Goal: Find specific page/section: Find specific page/section

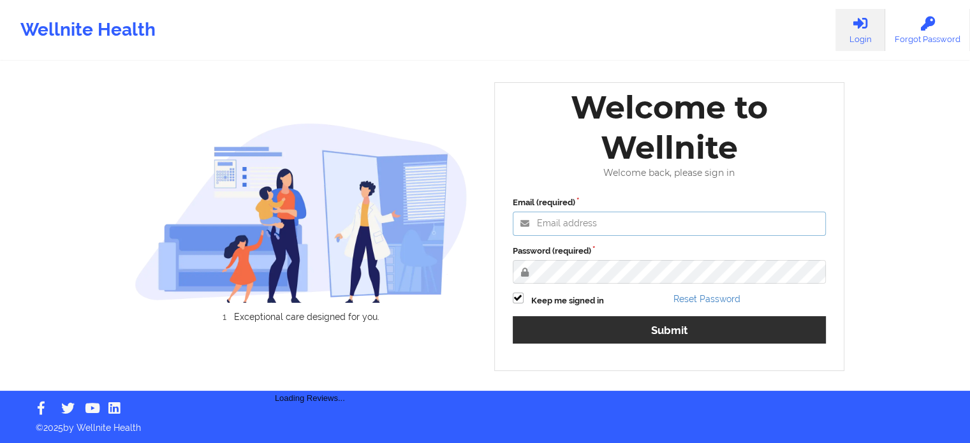
type input "[PERSON_NAME][EMAIL_ADDRESS][PERSON_NAME][DOMAIN_NAME]"
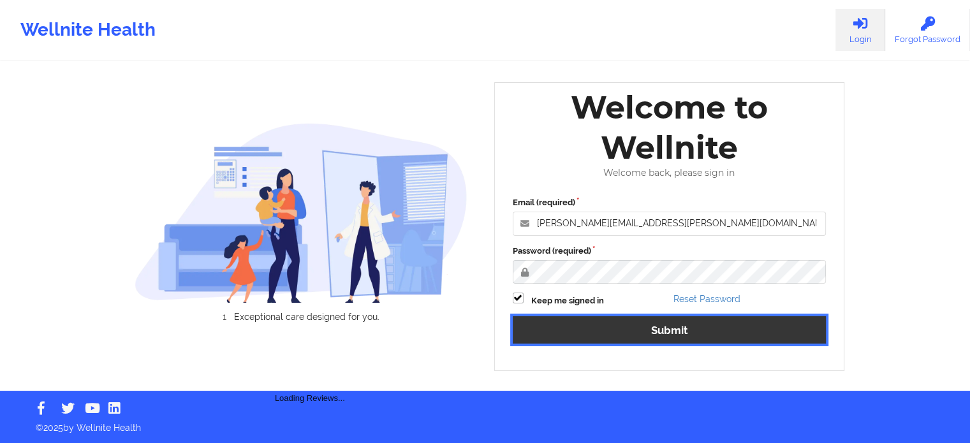
click at [620, 331] on button "Submit" at bounding box center [670, 329] width 314 height 27
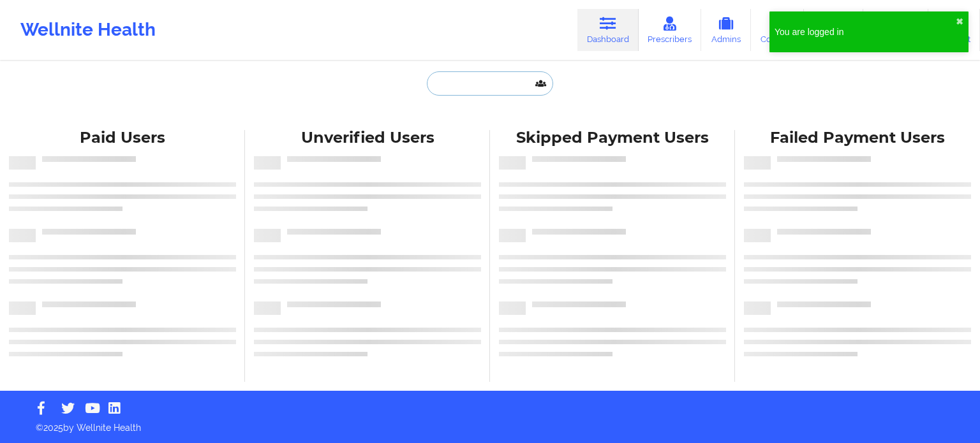
click at [469, 94] on input "text" at bounding box center [490, 83] width 126 height 24
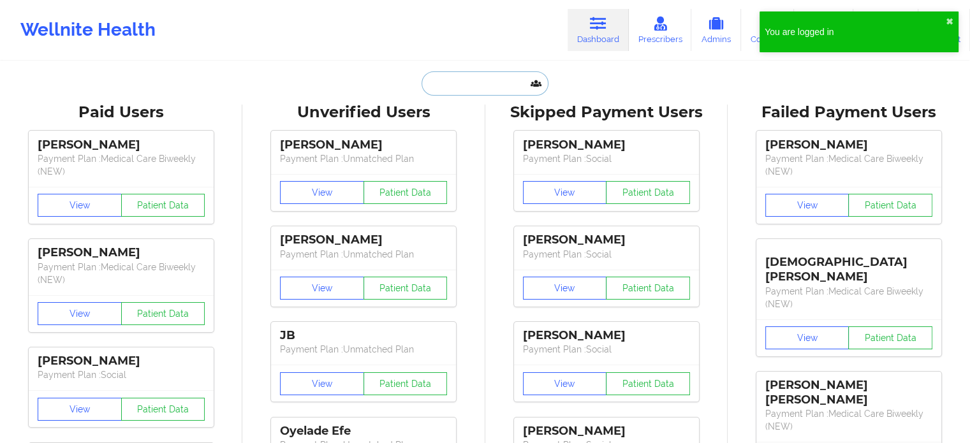
paste input "[EMAIL_ADDRESS][DOMAIN_NAME]"
type input "[EMAIL_ADDRESS][DOMAIN_NAME]"
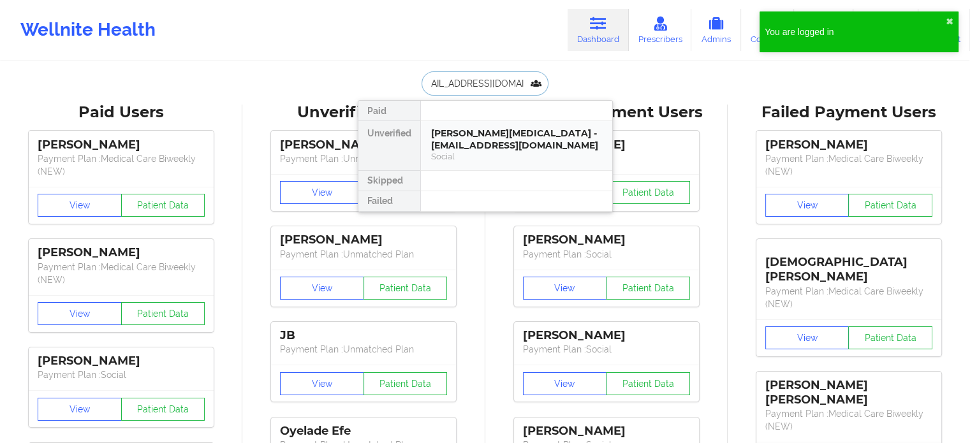
click at [477, 144] on div "[PERSON_NAME][MEDICAL_DATA] - [EMAIL_ADDRESS][DOMAIN_NAME]" at bounding box center [516, 140] width 171 height 24
